Goal: Check status

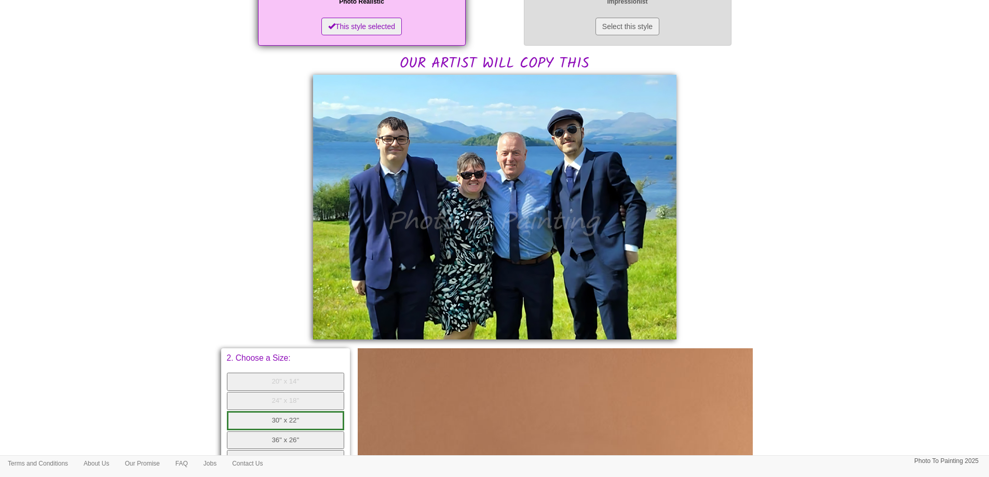
scroll to position [208, 0]
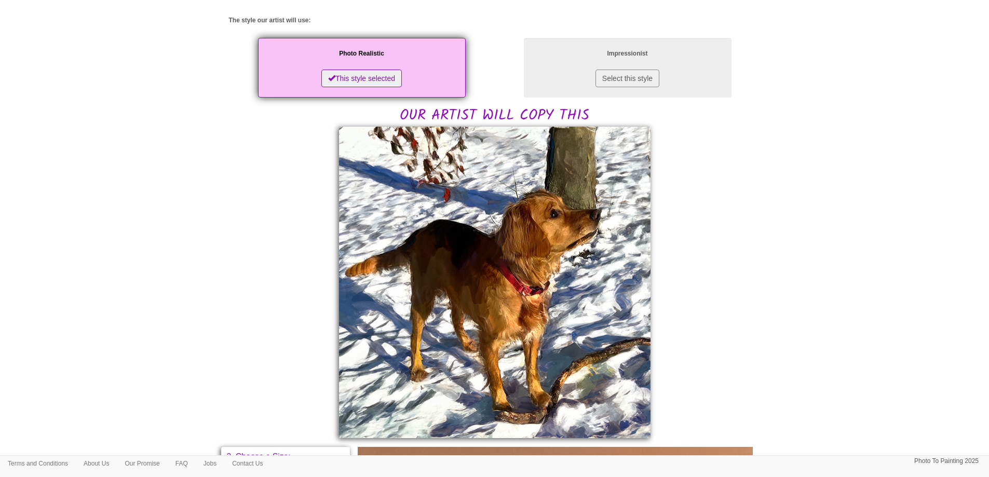
scroll to position [156, 0]
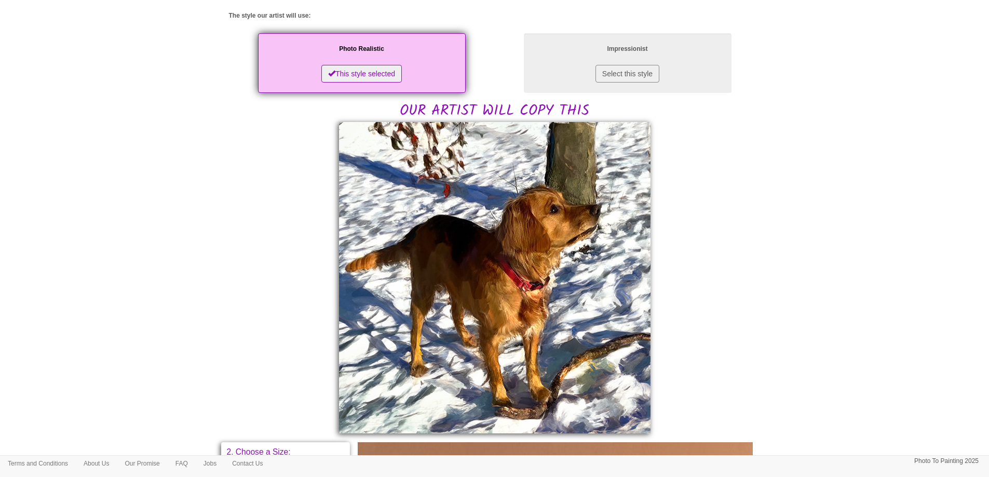
click at [785, 284] on body "Your painting - risk free Toggle navigation Menu Home Photo to Painting Photo t…" at bounding box center [494, 366] width 989 height 1035
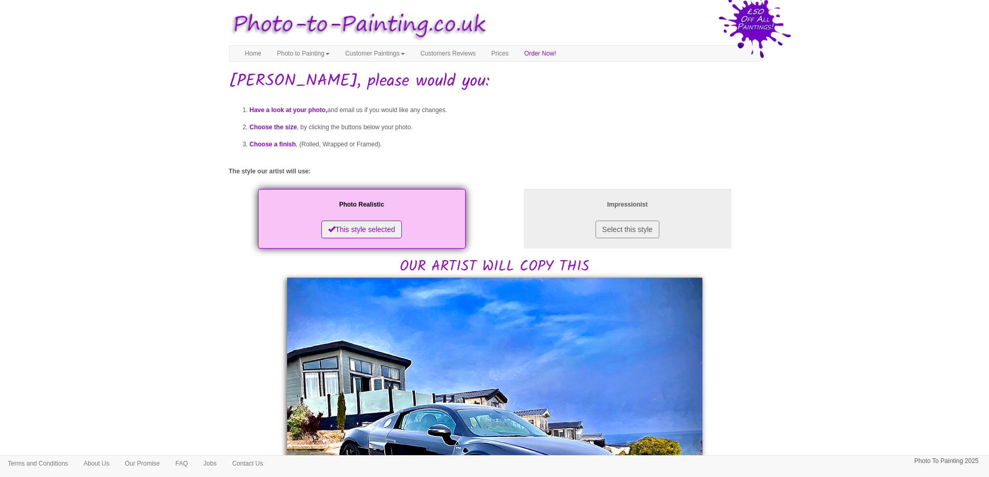
scroll to position [208, 0]
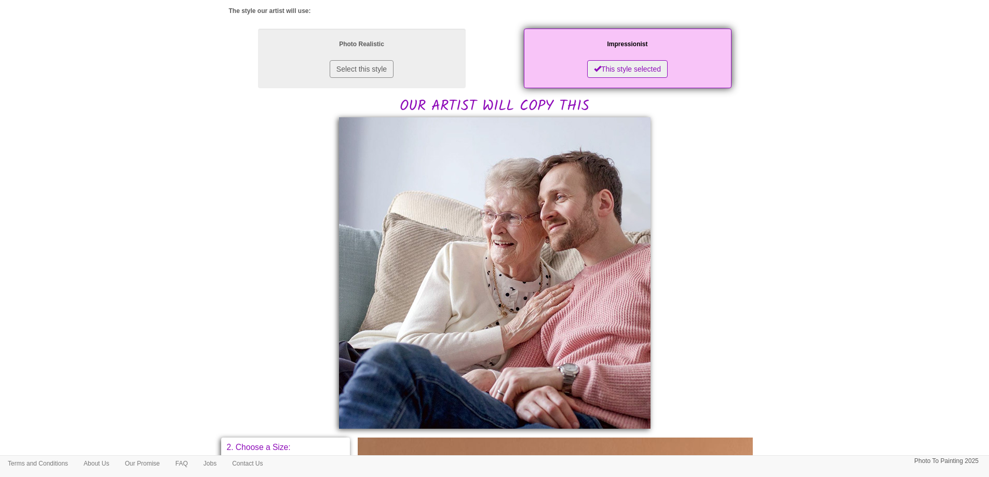
scroll to position [167, 0]
